Goal: Information Seeking & Learning: Learn about a topic

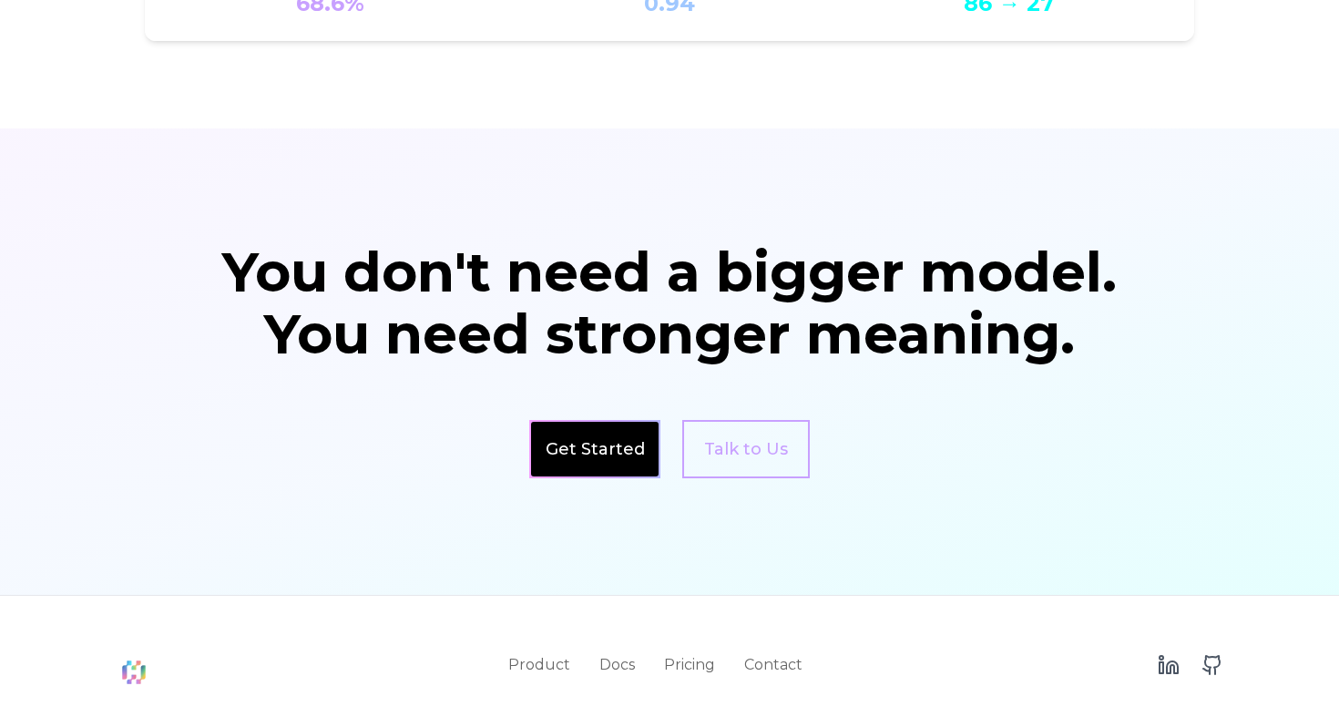
scroll to position [3098, 0]
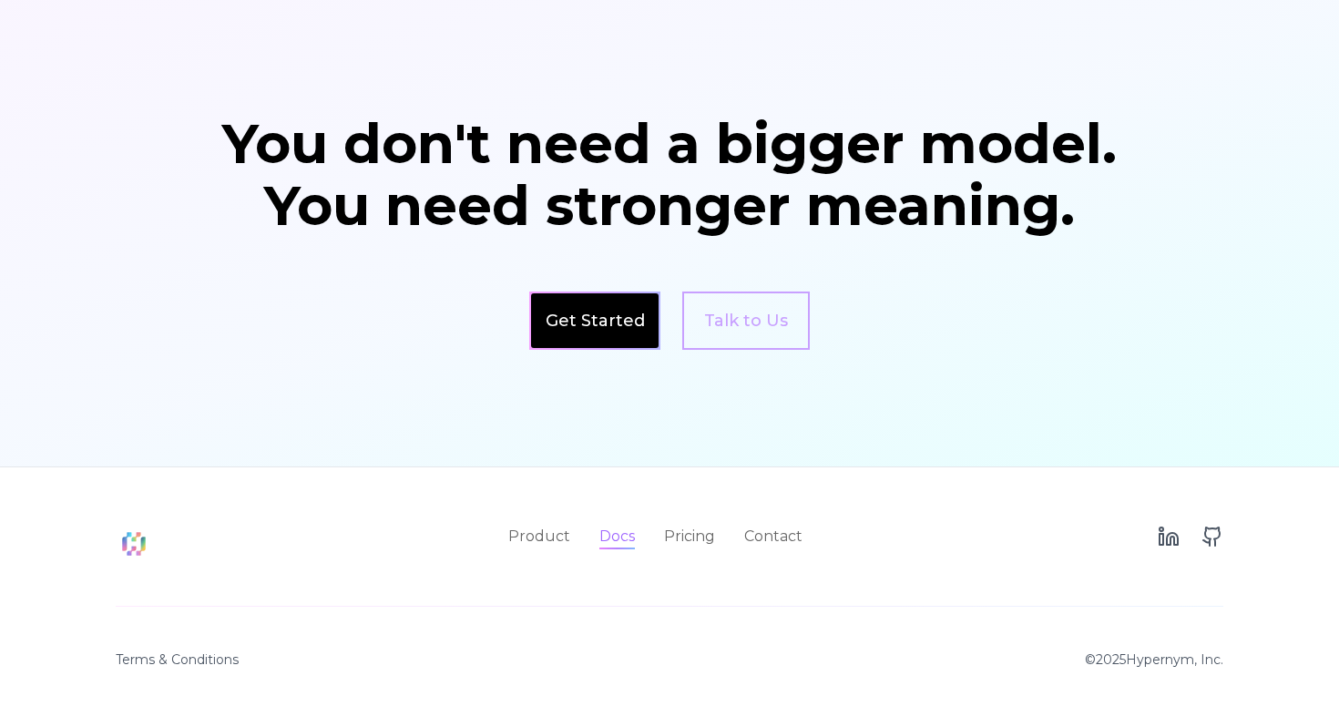
click at [606, 538] on link "Docs" at bounding box center [617, 536] width 36 height 22
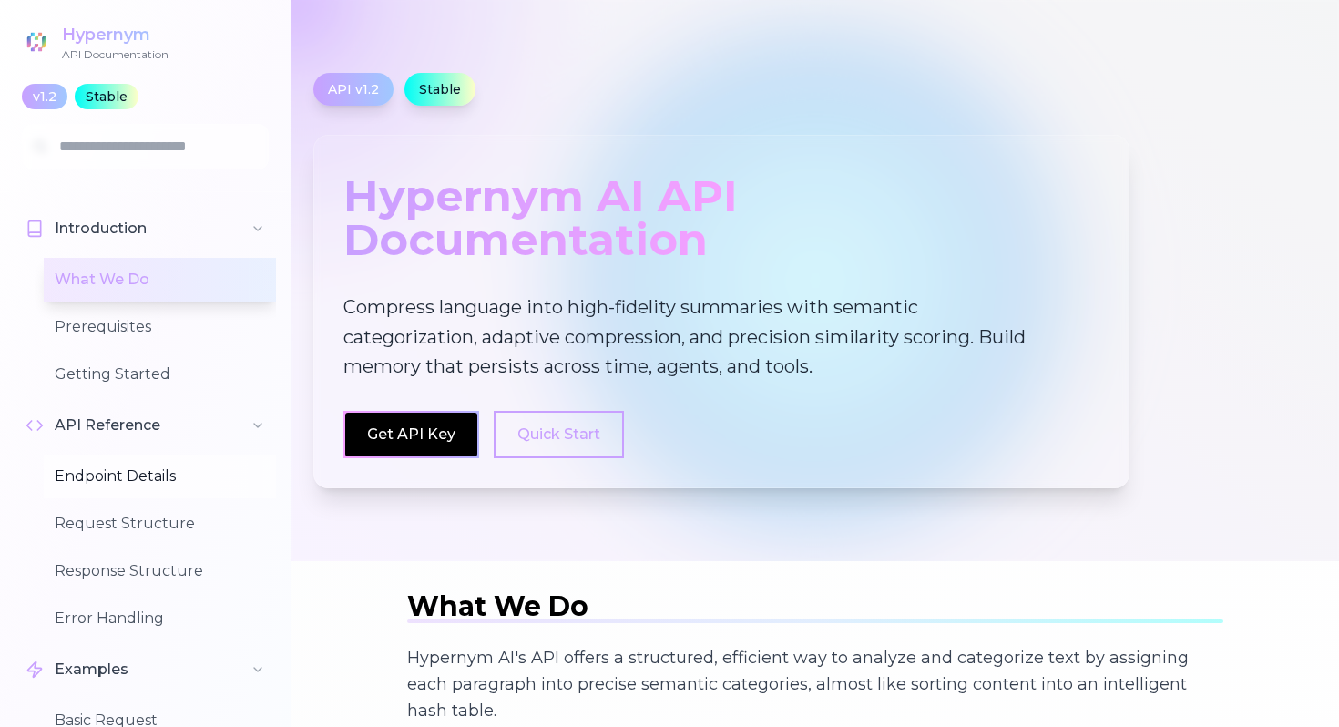
click at [87, 479] on button "Endpoint Details" at bounding box center [160, 476] width 232 height 44
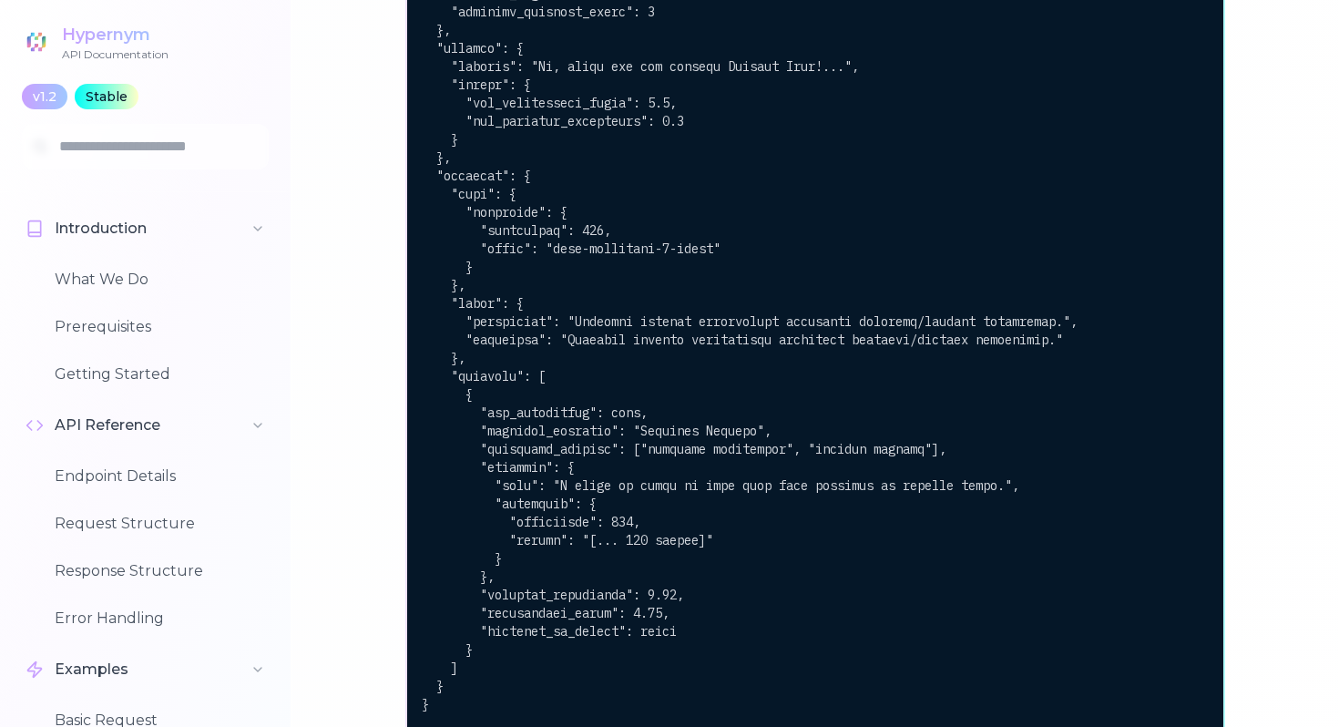
scroll to position [4455, 0]
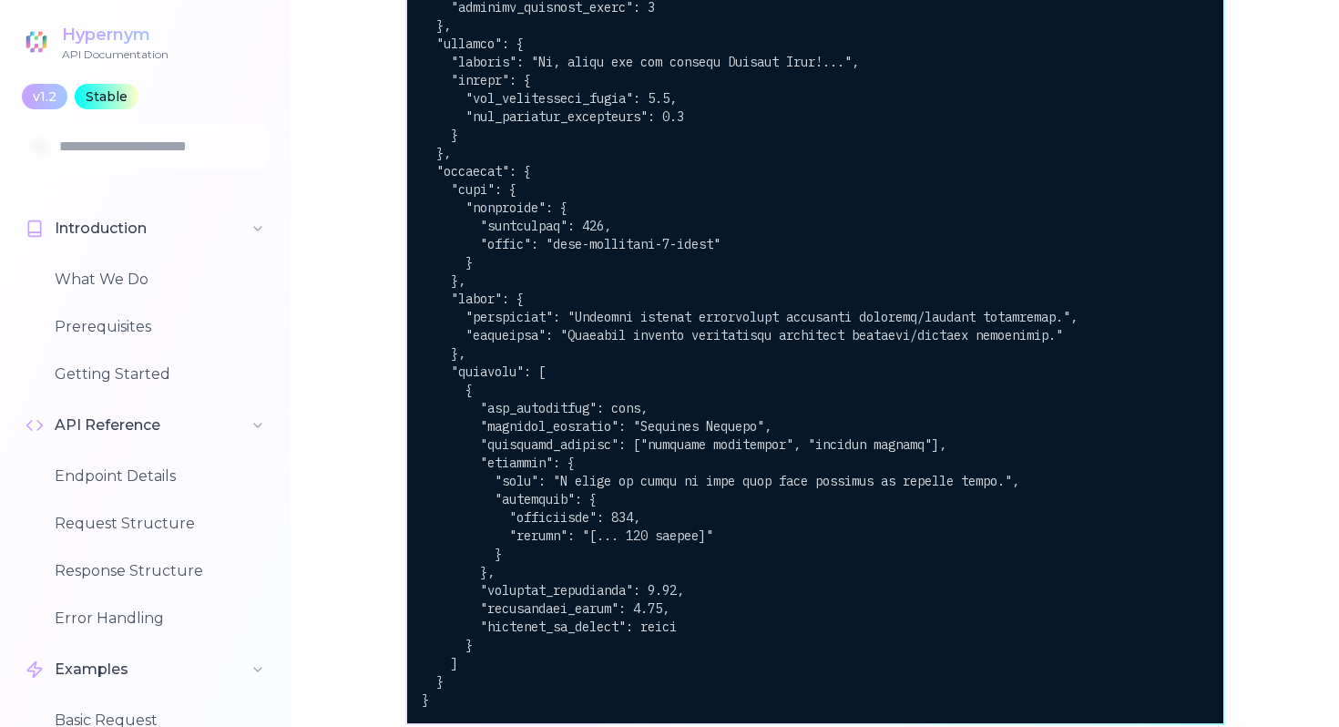
click at [82, 38] on div "Hypernym" at bounding box center [115, 34] width 107 height 25
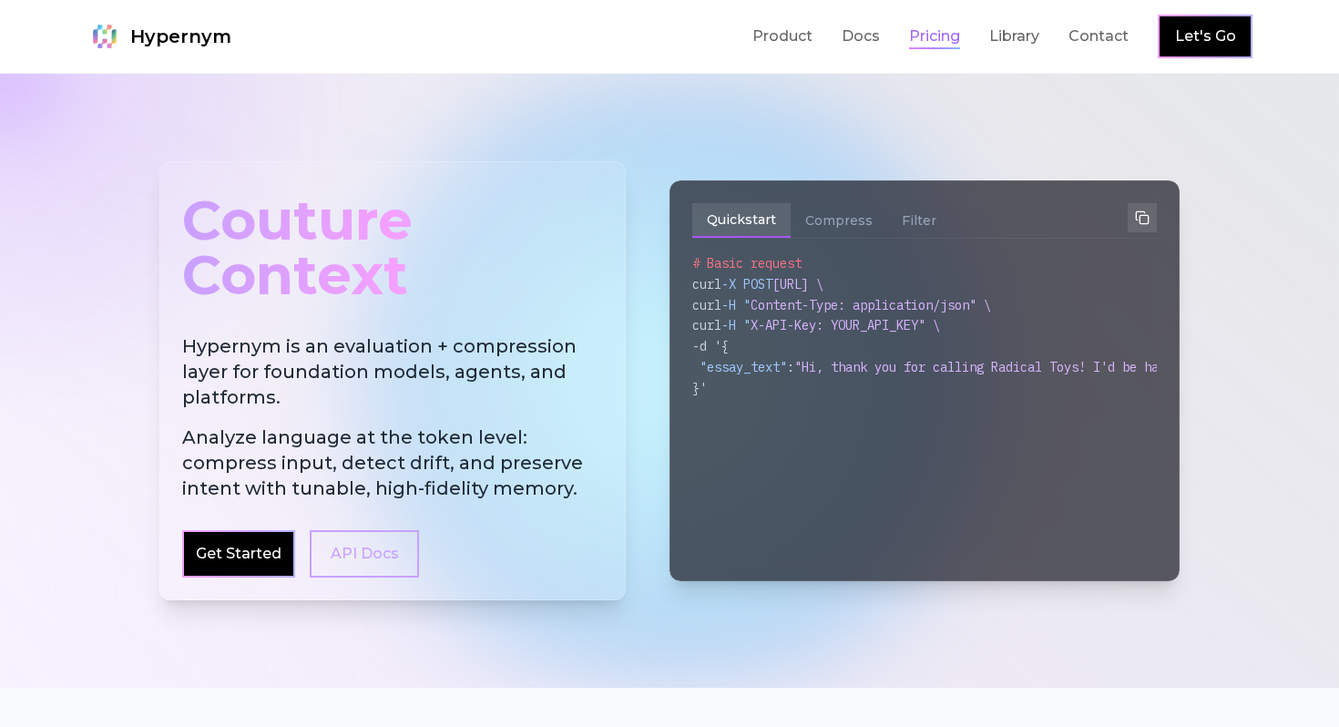
click at [926, 36] on link "Pricing" at bounding box center [934, 36] width 51 height 22
